Goal: Task Accomplishment & Management: Manage account settings

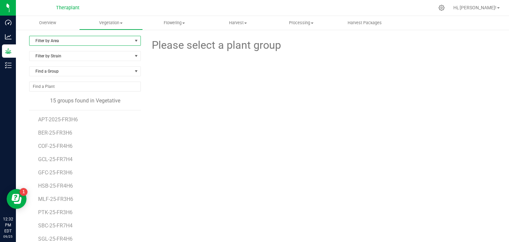
click at [132, 41] on span "select" at bounding box center [136, 40] width 8 height 9
click at [42, 81] on li "VEG 2" at bounding box center [84, 82] width 110 height 10
click at [64, 118] on span "COF-25-FR4H6" at bounding box center [56, 119] width 36 height 6
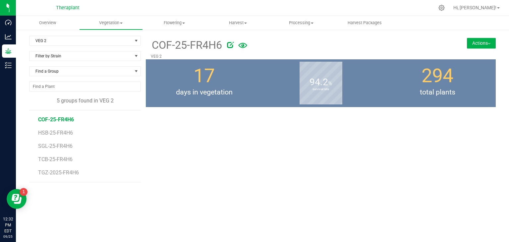
click at [481, 44] on button "Actions" at bounding box center [481, 43] width 29 height 11
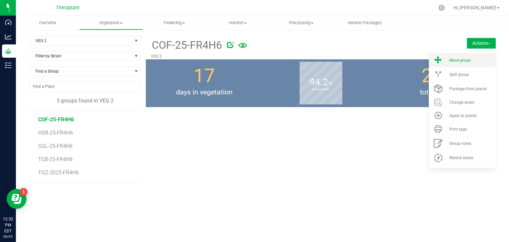
click at [457, 62] on span "Move group" at bounding box center [459, 60] width 21 height 5
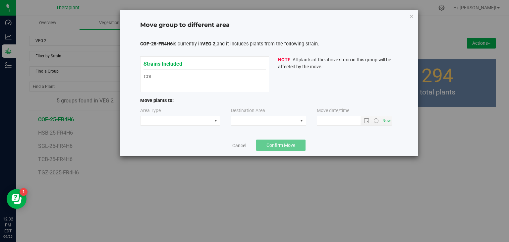
type input "[DATE] 12:32 PM"
click at [216, 120] on span at bounding box center [215, 120] width 5 height 5
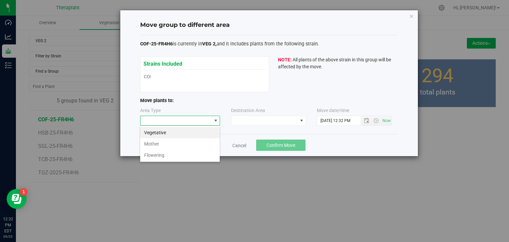
scroll to position [10, 80]
click at [167, 156] on li "Flowering" at bounding box center [179, 154] width 79 height 11
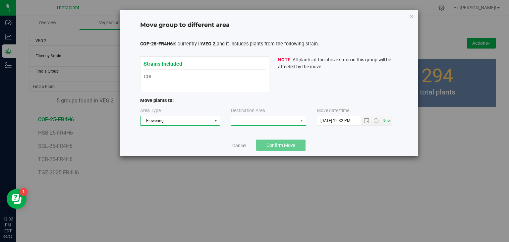
click at [273, 121] on span at bounding box center [264, 120] width 66 height 9
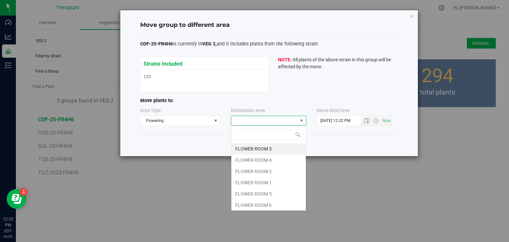
scroll to position [10, 75]
click at [252, 162] on li "FLOWER ROOM 4" at bounding box center [268, 159] width 75 height 11
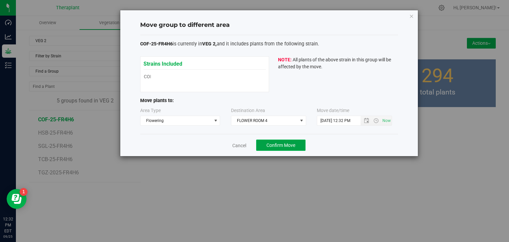
click at [284, 143] on span "Confirm Move" at bounding box center [280, 144] width 29 height 5
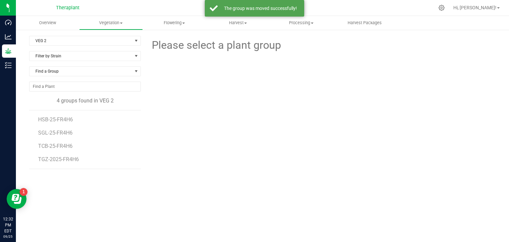
click at [60, 124] on li "SGL-25-FR4H6" at bounding box center [87, 130] width 98 height 13
drag, startPoint x: 61, startPoint y: 120, endPoint x: 228, endPoint y: 96, distance: 168.9
click at [228, 96] on div at bounding box center [321, 82] width 360 height 58
click at [62, 124] on li "SGL-25-FR4H6" at bounding box center [87, 130] width 98 height 13
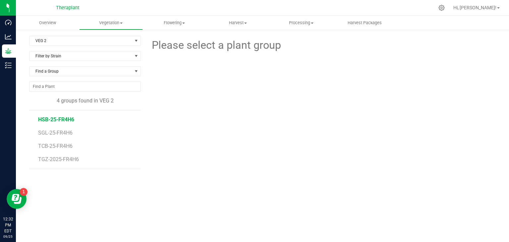
click at [62, 122] on span "HSB-25-FR4H6" at bounding box center [56, 119] width 36 height 6
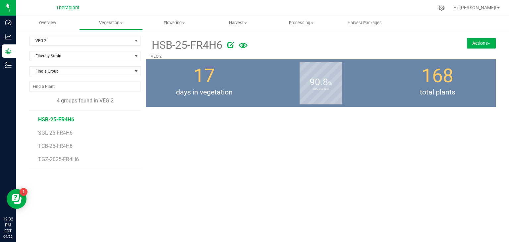
click at [475, 41] on button "Actions" at bounding box center [481, 43] width 29 height 11
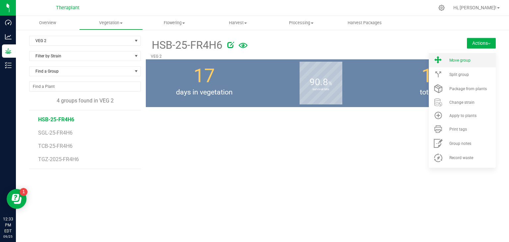
click at [463, 62] on span "Move group" at bounding box center [459, 60] width 21 height 5
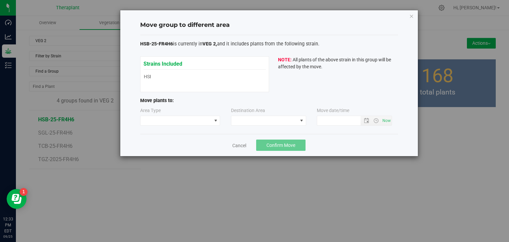
type input "[DATE] 12:33 PM"
click at [217, 125] on span at bounding box center [215, 120] width 8 height 9
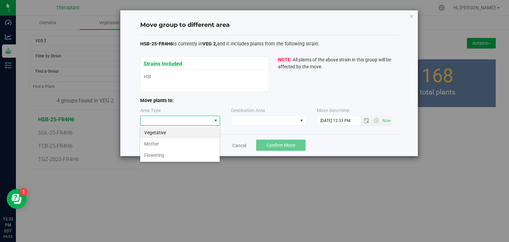
scroll to position [10, 80]
click at [176, 154] on li "Flowering" at bounding box center [179, 154] width 79 height 11
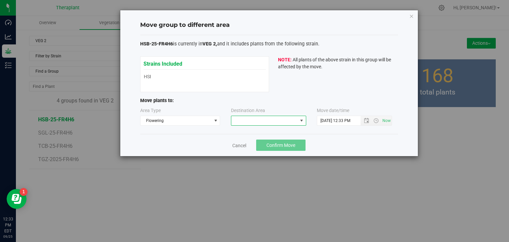
click at [269, 118] on span at bounding box center [264, 120] width 66 height 9
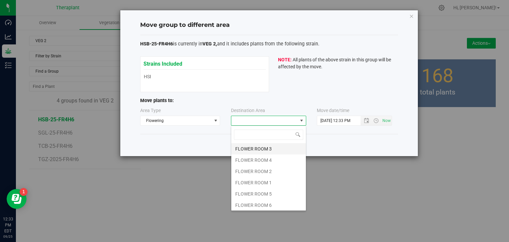
scroll to position [10, 75]
click at [254, 159] on li "FLOWER ROOM 4" at bounding box center [268, 159] width 75 height 11
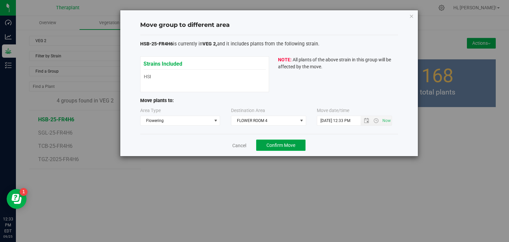
click at [295, 141] on button "Confirm Move" at bounding box center [280, 144] width 49 height 11
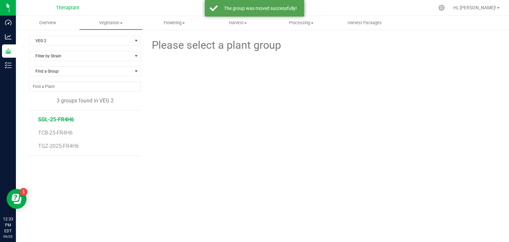
click at [51, 122] on span "SGL-25-FR4H6" at bounding box center [56, 119] width 36 height 6
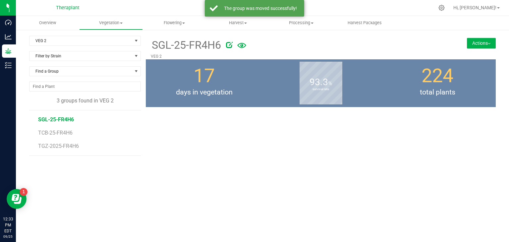
click at [479, 41] on button "Actions" at bounding box center [481, 43] width 29 height 11
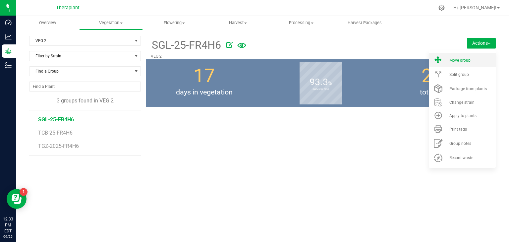
click at [451, 63] on li "Move group" at bounding box center [462, 60] width 67 height 14
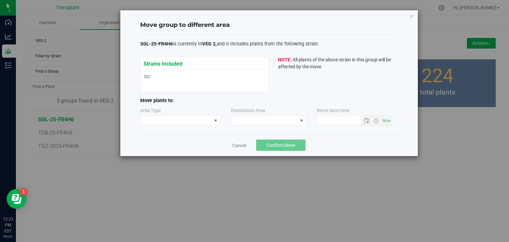
type input "[DATE] 12:33 PM"
click at [213, 120] on span at bounding box center [215, 120] width 5 height 5
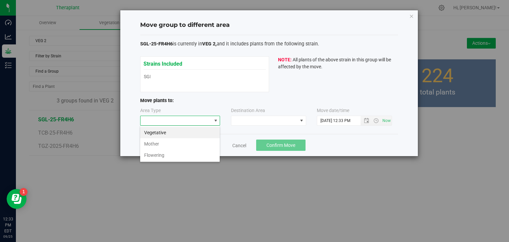
scroll to position [10, 80]
click at [151, 156] on li "Flowering" at bounding box center [179, 154] width 79 height 11
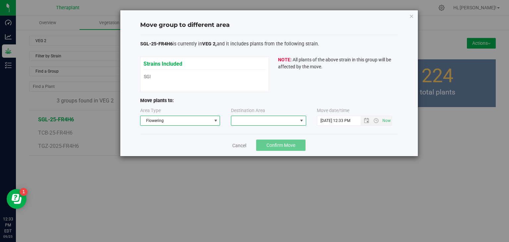
click at [302, 118] on span at bounding box center [301, 120] width 5 height 5
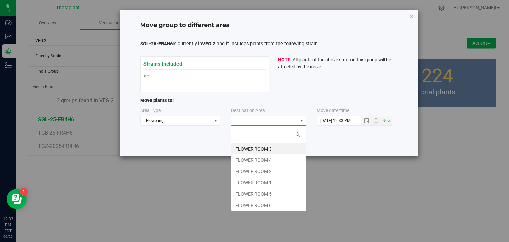
scroll to position [10, 75]
click at [266, 159] on li "FLOWER ROOM 4" at bounding box center [268, 159] width 75 height 11
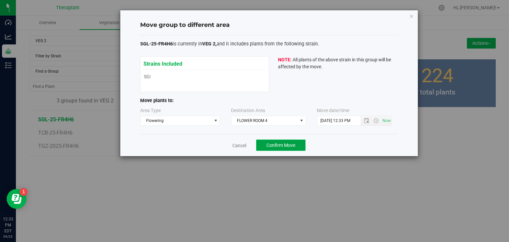
click at [289, 140] on button "Confirm Move" at bounding box center [280, 144] width 49 height 11
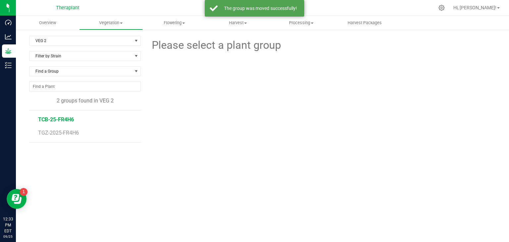
click at [47, 121] on span "TCB-25-FR4H6" at bounding box center [56, 119] width 36 height 6
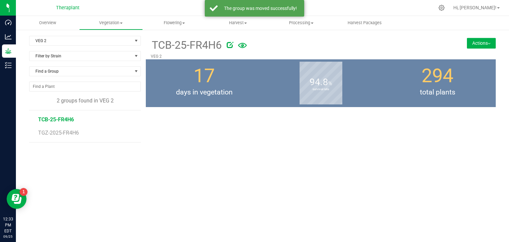
click at [491, 45] on button "Actions" at bounding box center [481, 43] width 29 height 11
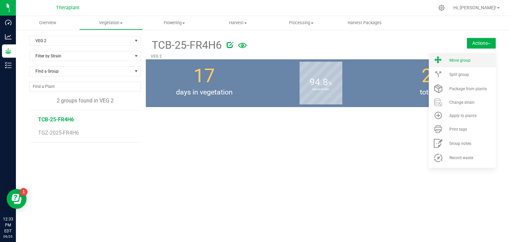
click at [454, 56] on li "Move group" at bounding box center [462, 60] width 67 height 14
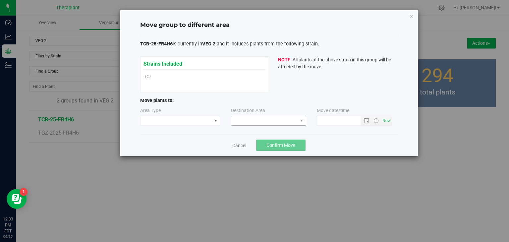
type input "[DATE] 12:33 PM"
click at [216, 121] on span at bounding box center [215, 120] width 5 height 5
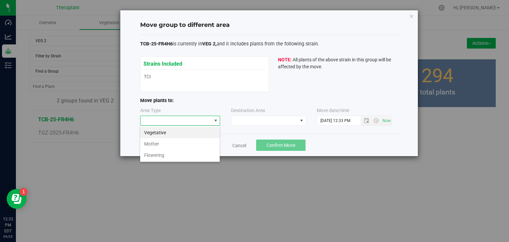
scroll to position [10, 80]
click at [181, 155] on li "Flowering" at bounding box center [179, 154] width 79 height 11
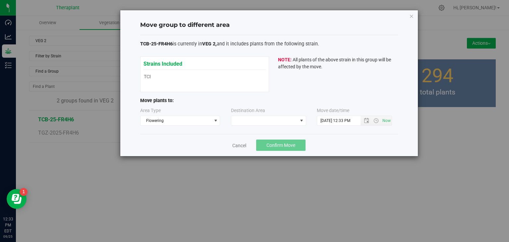
click at [265, 128] on div "Area Type Flowering Destination Area Move date/time" at bounding box center [269, 118] width 258 height 22
click at [268, 121] on span at bounding box center [264, 120] width 66 height 9
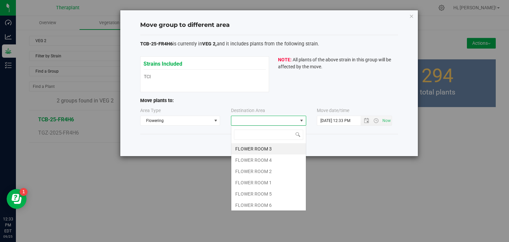
scroll to position [10, 75]
click at [266, 161] on li "FLOWER ROOM 4" at bounding box center [268, 159] width 75 height 11
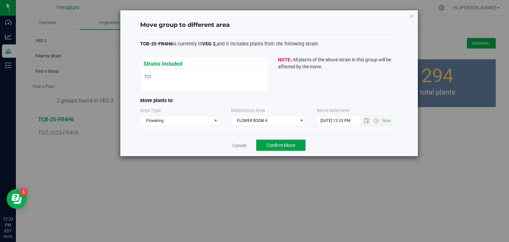
click at [281, 148] on button "Confirm Move" at bounding box center [280, 144] width 49 height 11
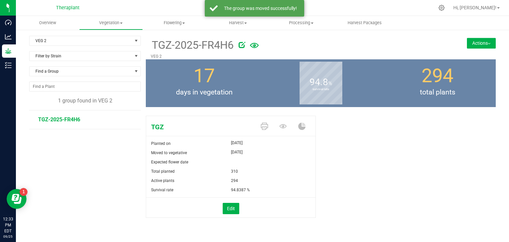
click at [473, 45] on button "Actions" at bounding box center [481, 43] width 29 height 11
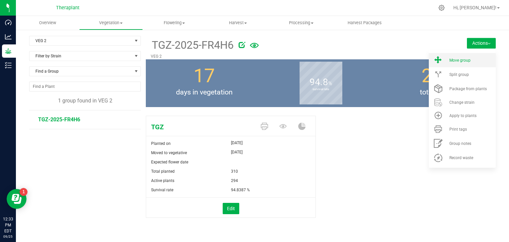
click at [456, 63] on li "Move group" at bounding box center [462, 60] width 67 height 14
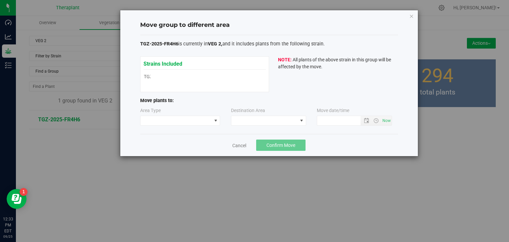
type input "[DATE] 12:33 PM"
click at [213, 122] on span at bounding box center [215, 120] width 5 height 5
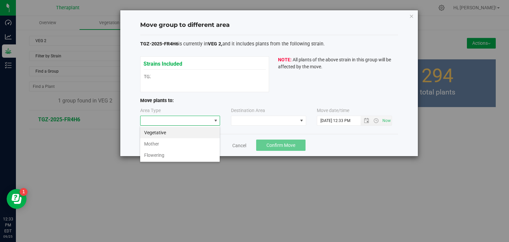
scroll to position [10, 80]
click at [163, 156] on li "Flowering" at bounding box center [179, 154] width 79 height 11
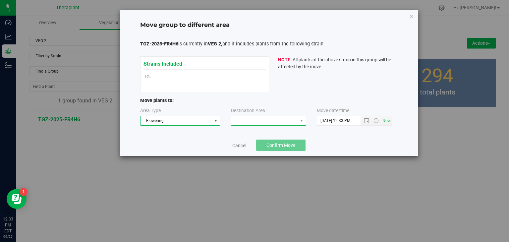
click at [266, 119] on span at bounding box center [264, 120] width 66 height 9
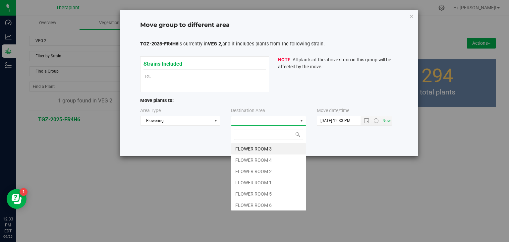
scroll to position [10, 75]
click at [253, 161] on li "FLOWER ROOM 4" at bounding box center [268, 159] width 75 height 11
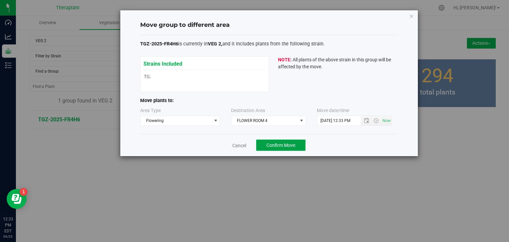
click at [287, 143] on span "Confirm Move" at bounding box center [280, 144] width 29 height 5
